Goal: Task Accomplishment & Management: Manage account settings

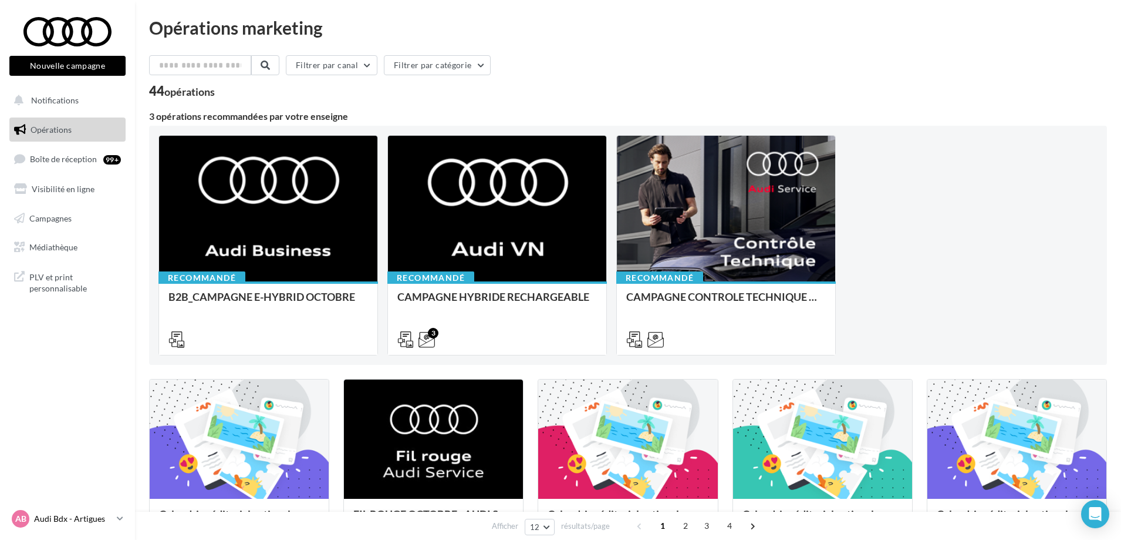
click at [99, 521] on p "Audi Bdx - Artigues" at bounding box center [73, 519] width 78 height 12
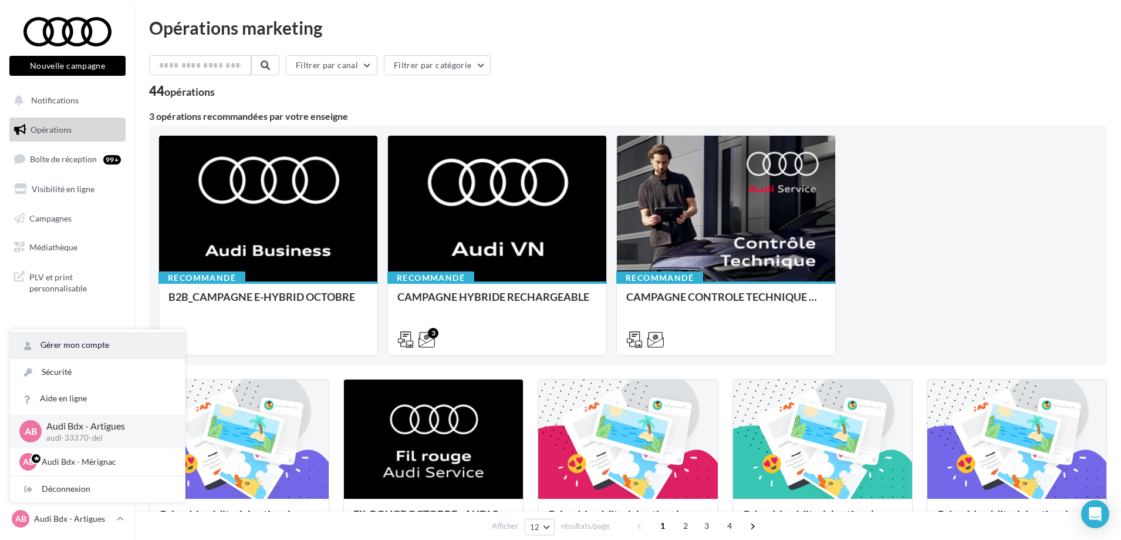
click at [93, 349] on link "Gérer mon compte" at bounding box center [97, 345] width 175 height 26
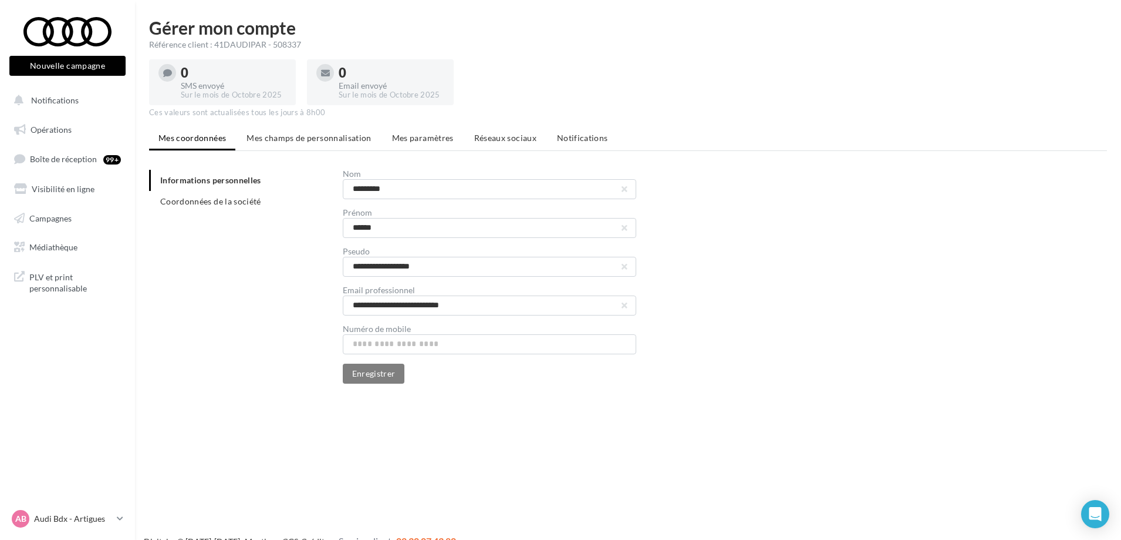
drag, startPoint x: 301, startPoint y: 43, endPoint x: 213, endPoint y: 43, distance: 88.7
click at [213, 43] on div "Référence client : 41DAUDIPAR - 508337" at bounding box center [628, 45] width 958 height 12
copy div "41DAUDIPAR - 508337"
click at [99, 514] on p "Audi Bdx - Artigues" at bounding box center [73, 519] width 78 height 12
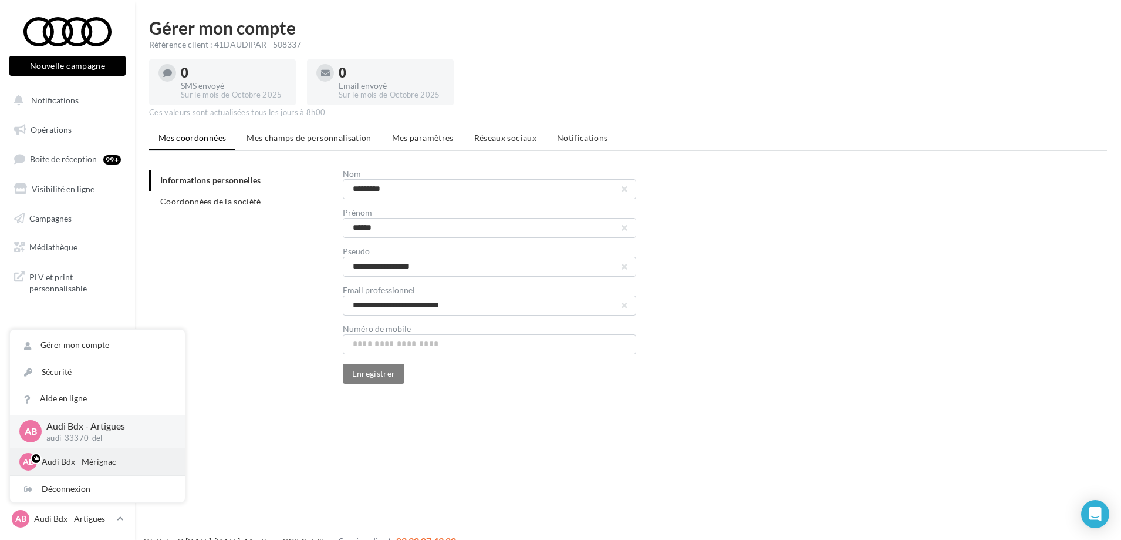
click at [75, 451] on div "AB Audi Bdx - Mérignac audi-33700-del" at bounding box center [97, 461] width 175 height 27
click at [69, 464] on p "Audi Bdx - Mérignac" at bounding box center [106, 462] width 129 height 12
